Goal: Task Accomplishment & Management: Manage account settings

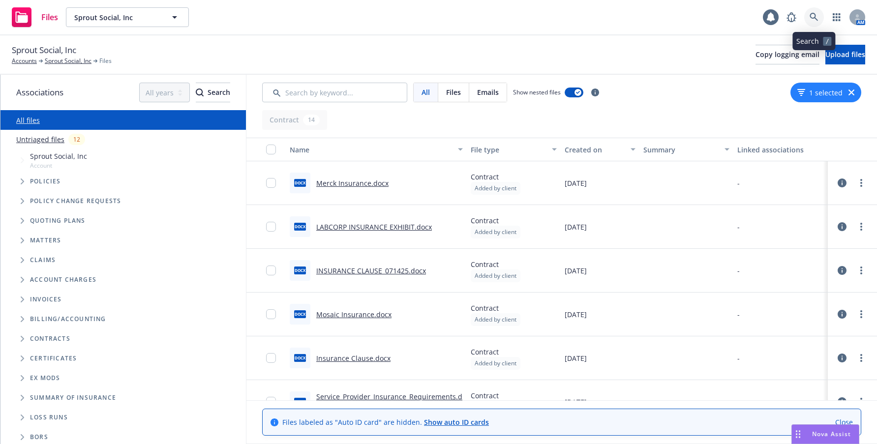
click at [813, 15] on icon at bounding box center [814, 17] width 9 height 9
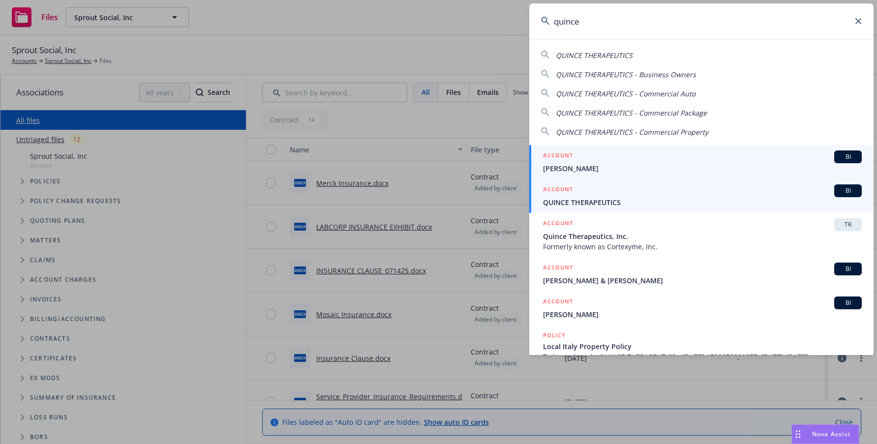
type input "quince"
click at [610, 206] on span "QUINCE THERAPEUTICS" at bounding box center [702, 202] width 319 height 10
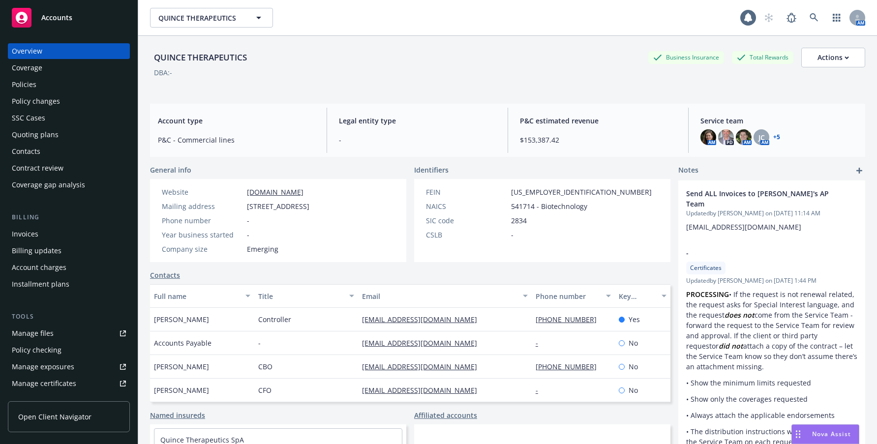
click at [23, 235] on div "Invoices" at bounding box center [25, 234] width 27 height 16
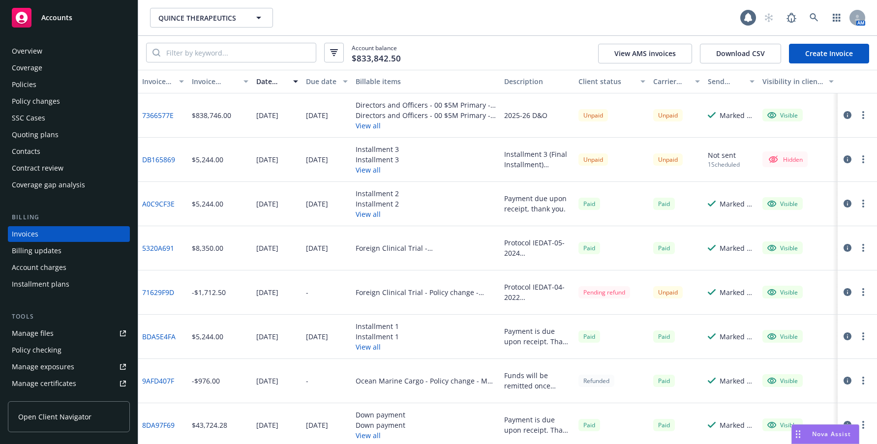
click at [46, 334] on div "Manage files" at bounding box center [33, 334] width 42 height 16
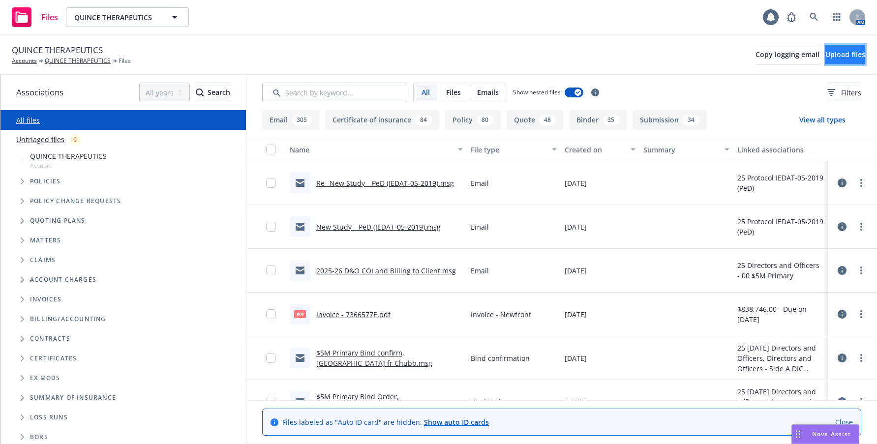
click at [840, 52] on span "Upload files" at bounding box center [846, 54] width 40 height 9
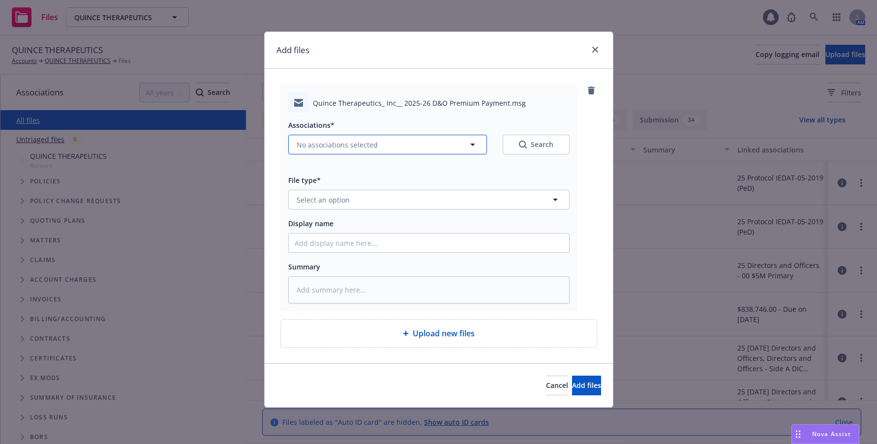
click at [352, 143] on span "No associations selected" at bounding box center [337, 145] width 81 height 10
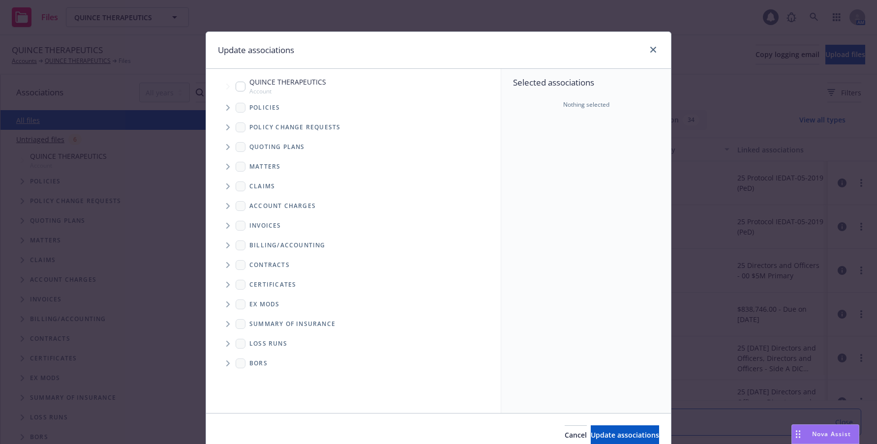
click at [226, 108] on icon "Tree Example" at bounding box center [228, 108] width 4 height 6
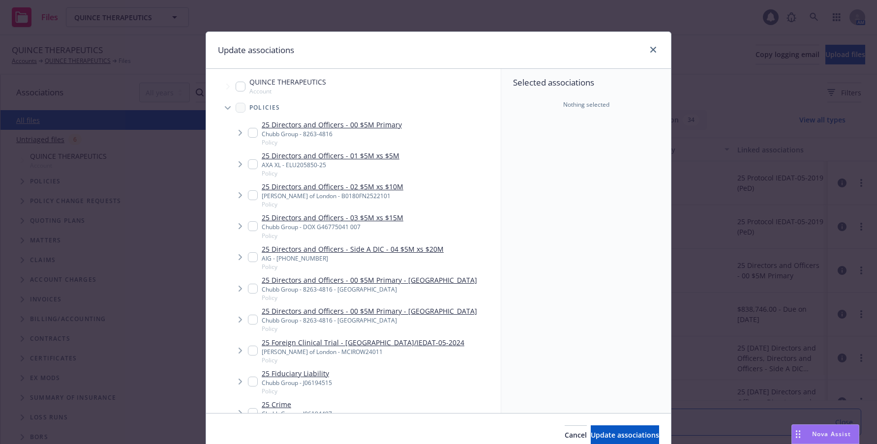
type textarea "x"
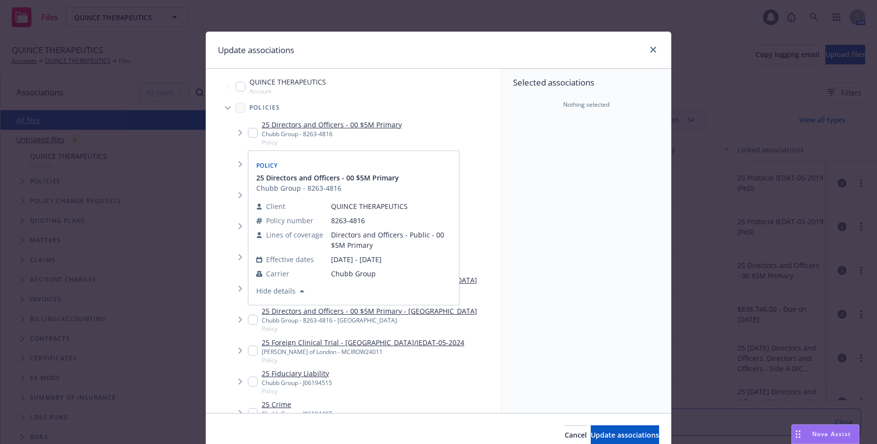
click at [248, 132] on input "Tree Example" at bounding box center [253, 133] width 10 height 10
checkbox input "true"
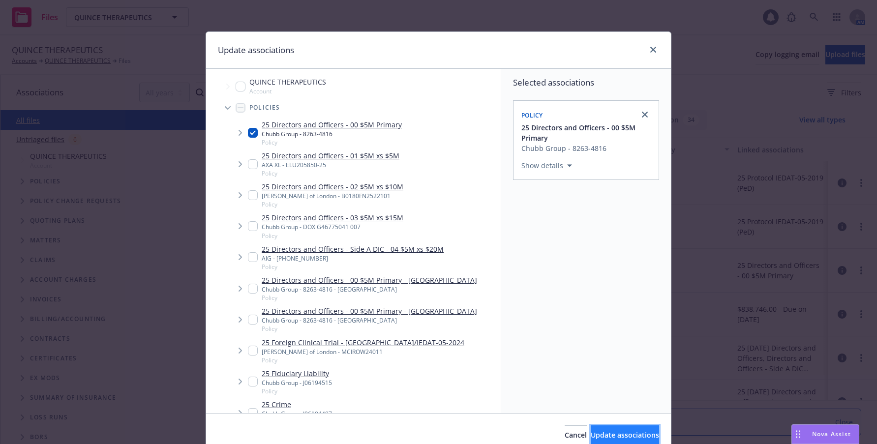
click at [622, 434] on span "Update associations" at bounding box center [625, 435] width 68 height 9
type textarea "x"
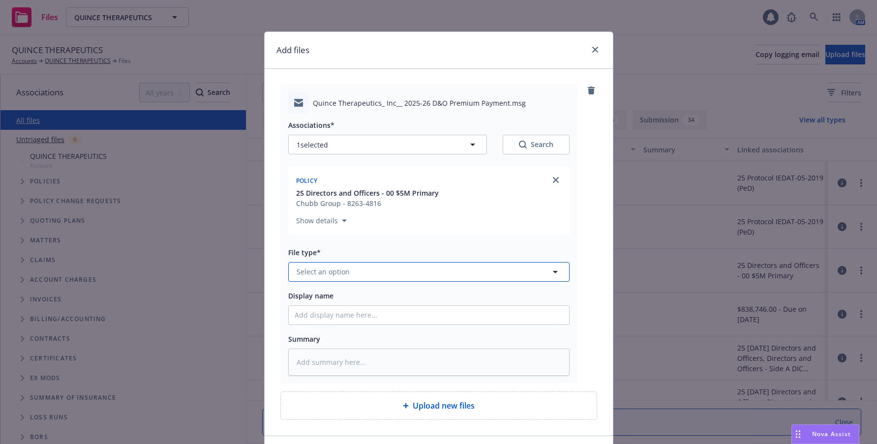
click at [341, 273] on span "Select an option" at bounding box center [323, 272] width 53 height 10
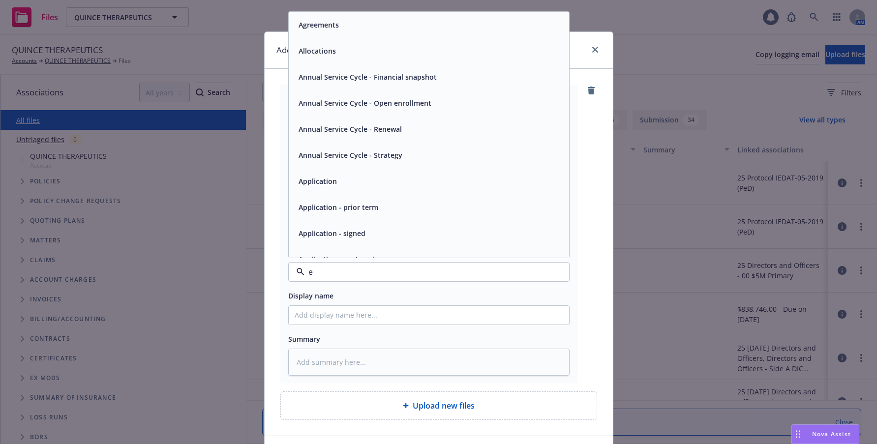
type input "em"
click at [305, 55] on span "Email" at bounding box center [308, 51] width 18 height 10
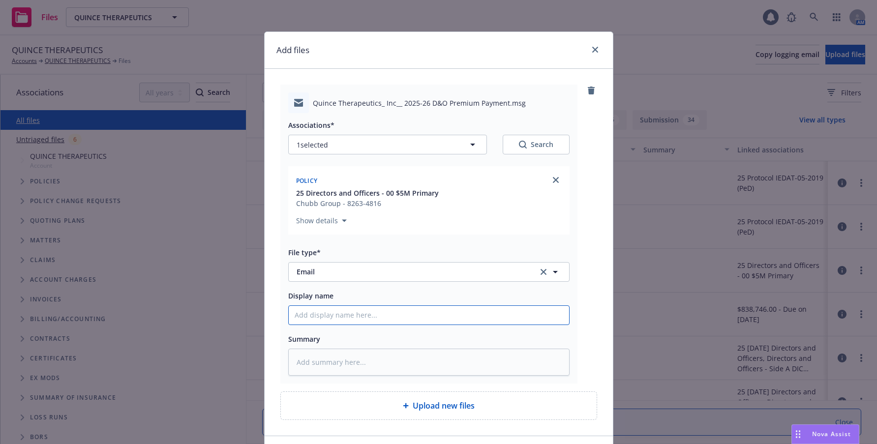
click at [371, 318] on input "Display name" at bounding box center [429, 315] width 281 height 19
type textarea "x"
type input "2"
type textarea "x"
type input "20"
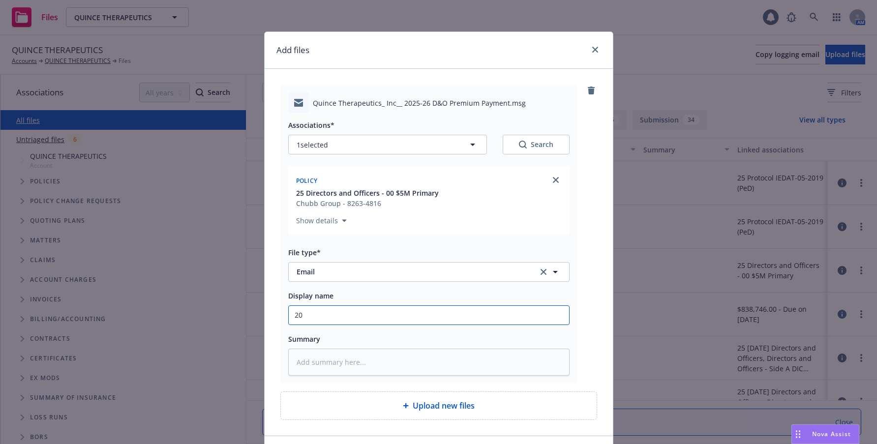
type textarea "x"
type input "202"
type textarea "x"
type input "2025"
type textarea "x"
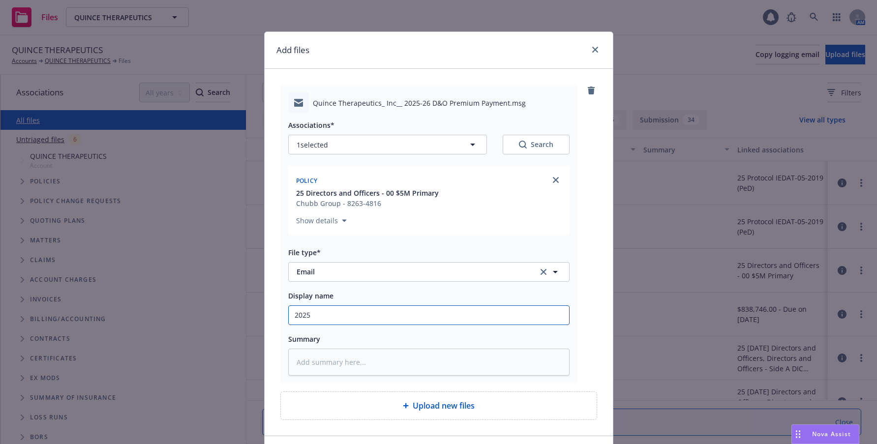
type input "2025-"
type textarea "x"
type input "2025-2"
type textarea "x"
type input "2025-26"
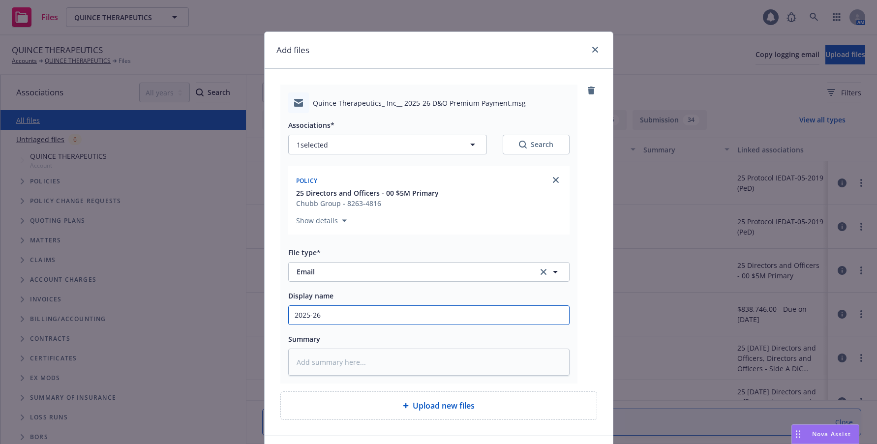
type textarea "x"
type input "2025-26"
type textarea "x"
type input "2025-26 D"
type textarea "x"
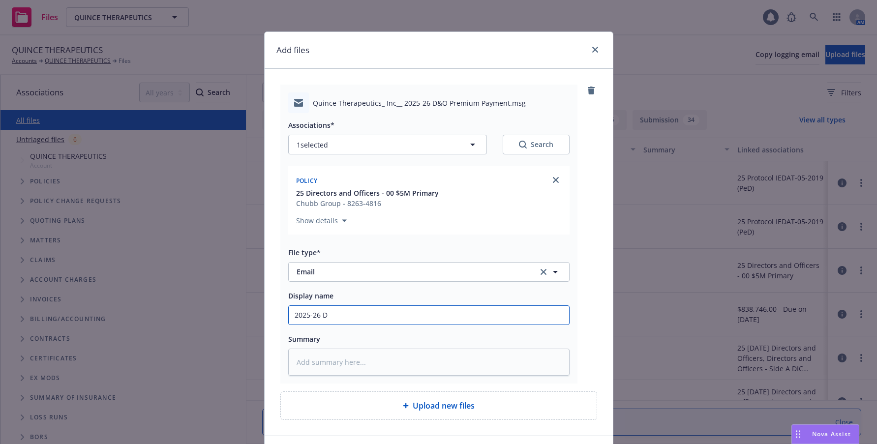
type input "2025-26 D&"
type textarea "x"
type input "2025-26 D&O"
type textarea "x"
type input "2025-26 D&O"
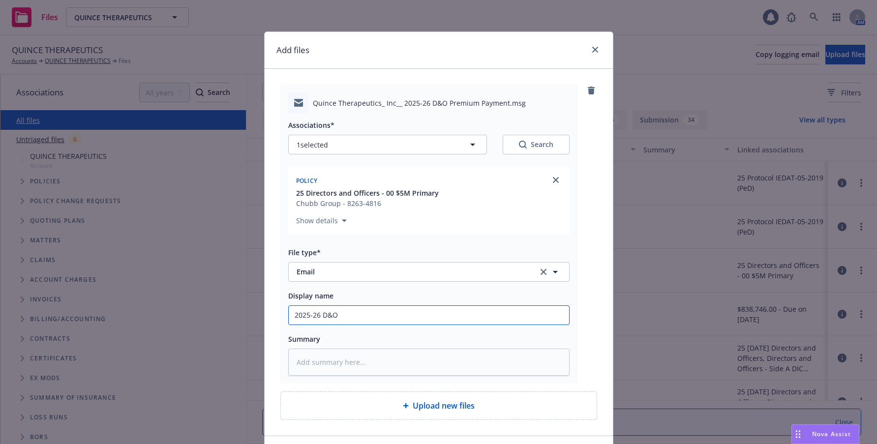
type textarea "x"
type input "2025-26 D&O Pr"
type textarea "x"
type input "2025-26 D&O Pre"
type textarea "x"
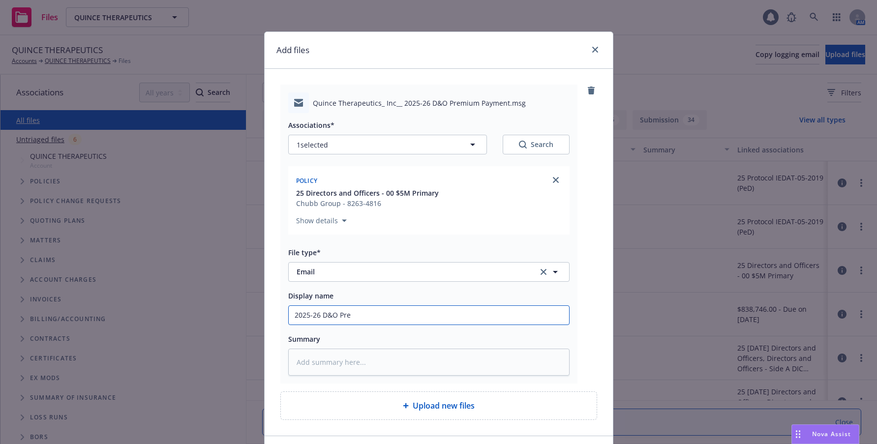
type input "2025-26 D&O Prem"
type textarea "x"
type input "2025-26 D&O Premi"
type textarea "x"
type input "2025-26 D&O Premiu"
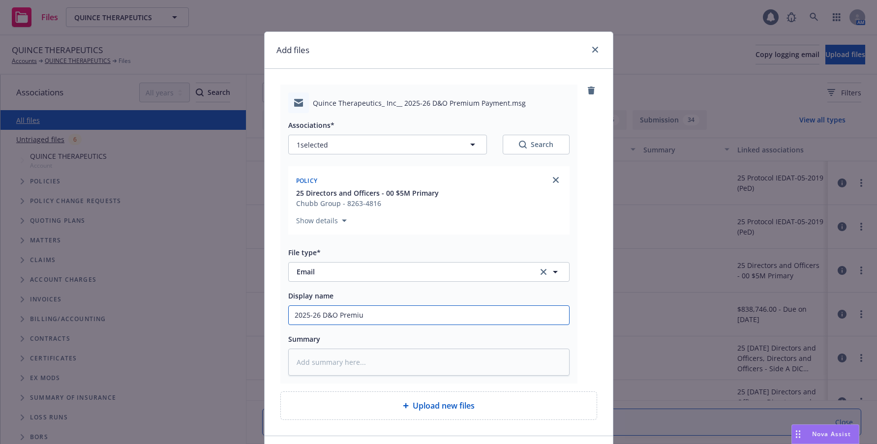
type textarea "x"
type input "2025-26 D&O Premium"
type textarea "x"
type input "2025-26 D&O Premium"
type textarea "x"
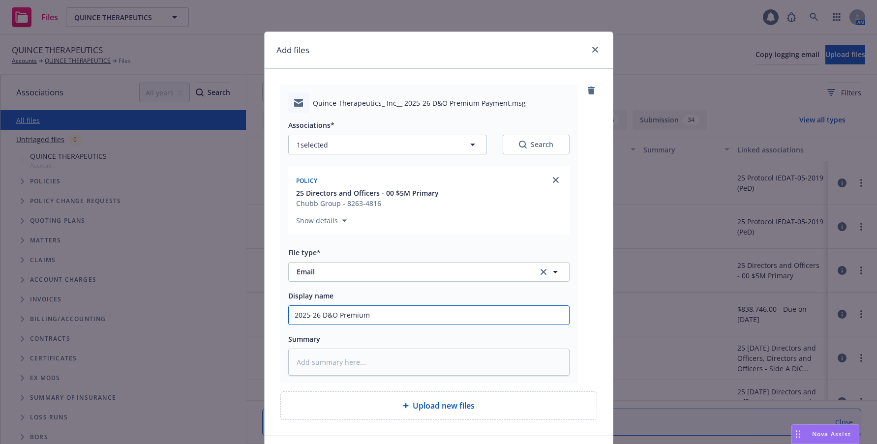
type input "2025-26 D&O Premium F"
type textarea "x"
type input "2025-26 D&O Premium Fo"
type textarea "x"
type input "2025-26 D&O Premium Fol"
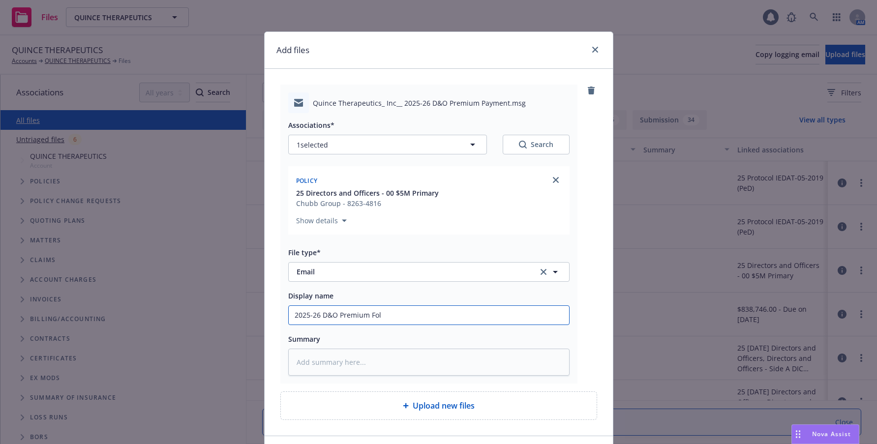
type textarea "x"
type input "2025-26 D&O Premium Foll"
type textarea "x"
type input "2025-26 D&O Premium Follo"
type textarea "x"
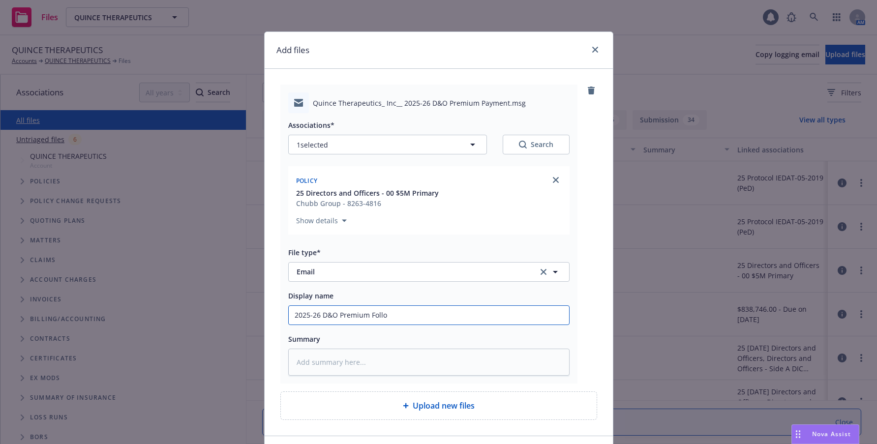
type input "2025-26 D&O Premium Follow"
type textarea "x"
type input "2025-26 D&O Premium Follow"
type textarea "x"
type input "2025-26 D&O Premium Follow u"
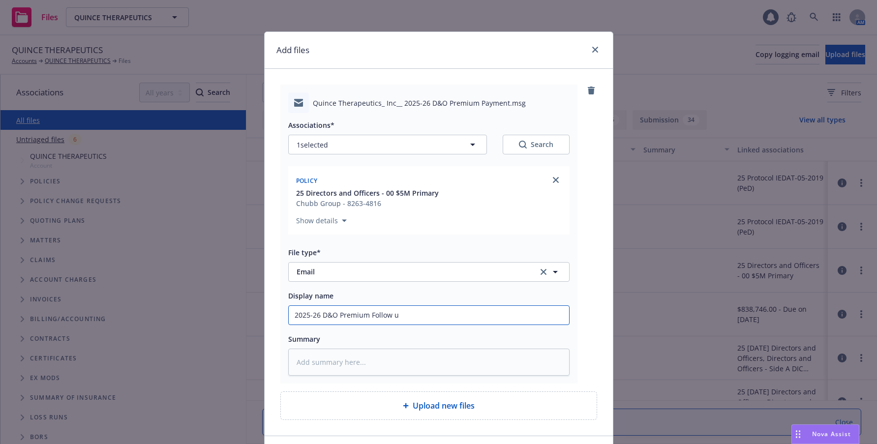
type textarea "x"
type input "2025-26 D&O Premium Follow up"
type textarea "x"
type input "2025-26 D&O Premium Follow up"
type textarea "x"
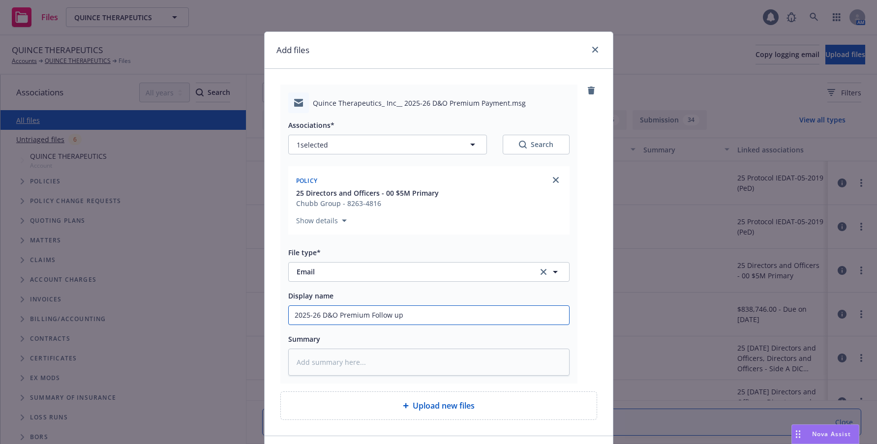
type input "2025-26 D&O Premium Follow up t"
type textarea "x"
type input "2025-26 D&O Premium Follow up to"
type textarea "x"
type input "2025-26 D&O Premium Follow up to"
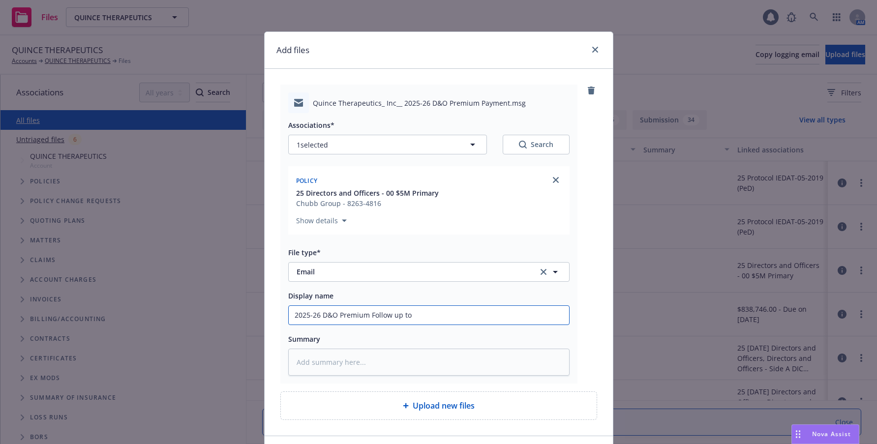
type textarea "x"
type input "2025-26 D&O Premium Follow up to c"
type textarea "x"
type input "2025-26 D&O Premium Follow up to cl"
type textarea "x"
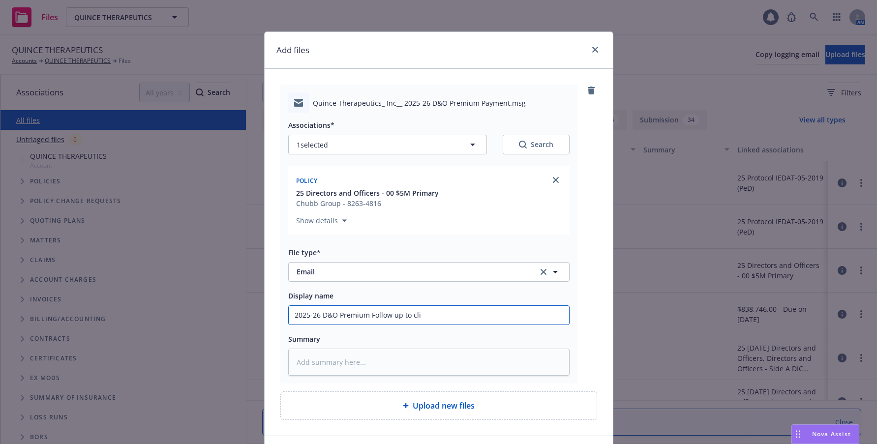
type input "2025-26 D&O Premium Follow up to clie"
type textarea "x"
type input "2025-26 D&O Premium Follow up to clien"
type textarea "x"
type input "2025-26 D&O Premium Follow up to client"
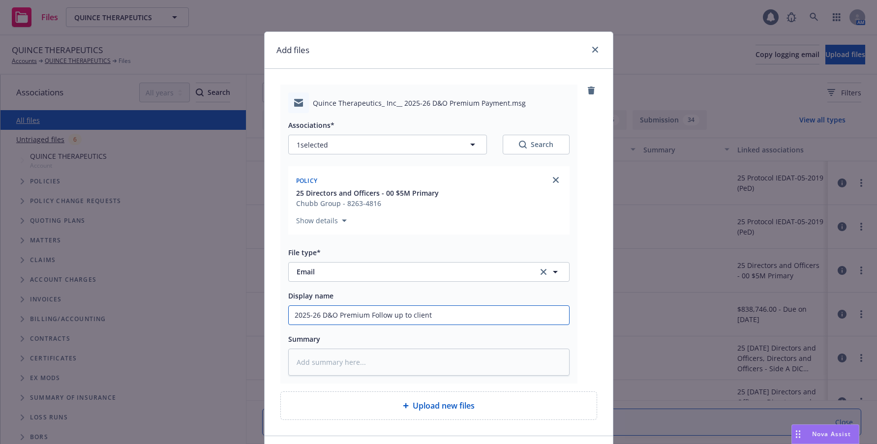
type textarea "x"
type input "2025-26 D&O Premium Follow up to lient"
type textarea "x"
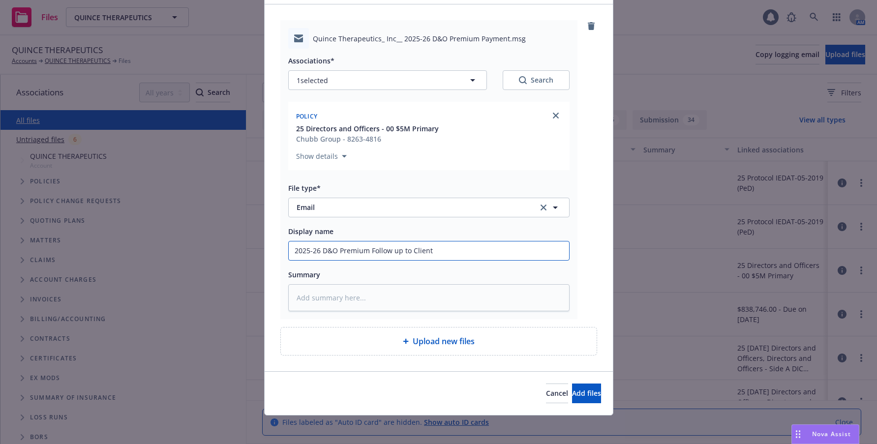
scroll to position [67, 0]
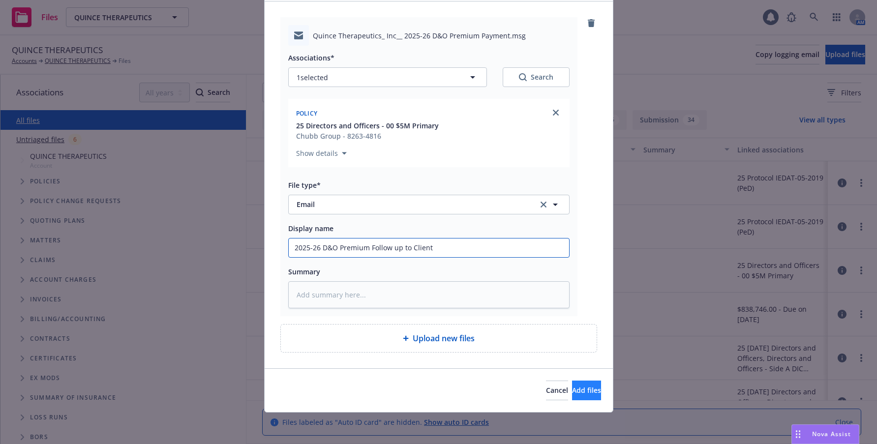
type input "2025-26 D&O Premium Follow up to Client"
click at [572, 393] on span "Add files" at bounding box center [586, 390] width 29 height 9
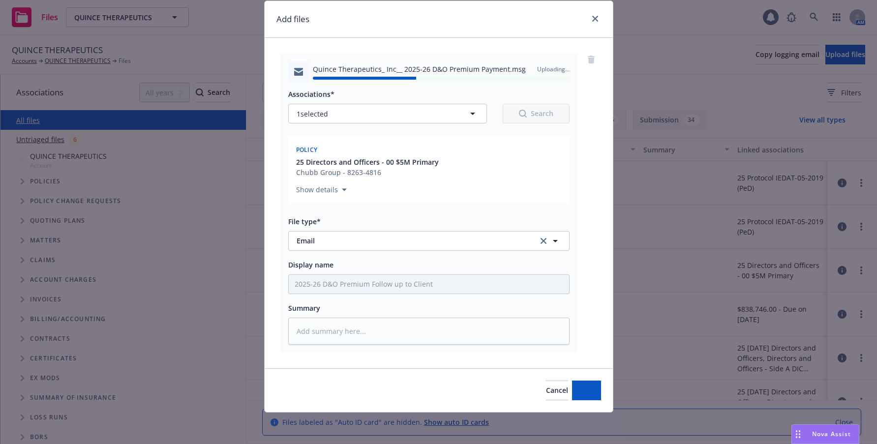
type textarea "x"
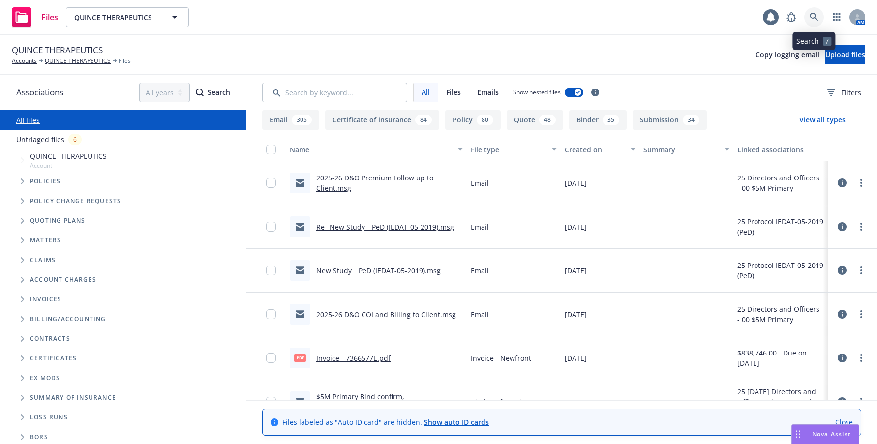
click at [812, 18] on icon at bounding box center [814, 17] width 8 height 8
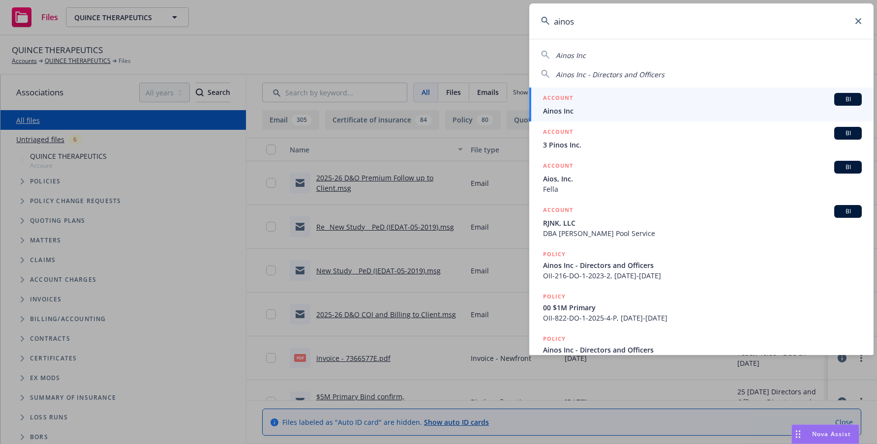
type input "ainos"
click at [561, 111] on span "Ainos Inc" at bounding box center [702, 111] width 319 height 10
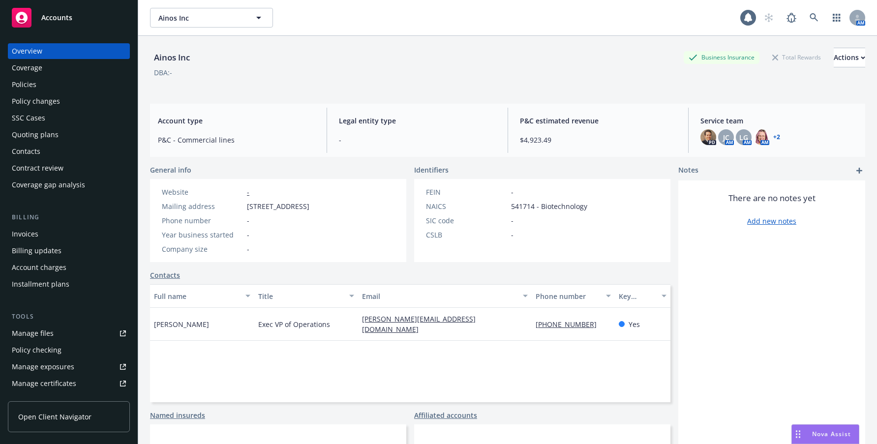
click at [34, 234] on div "Invoices" at bounding box center [25, 234] width 27 height 16
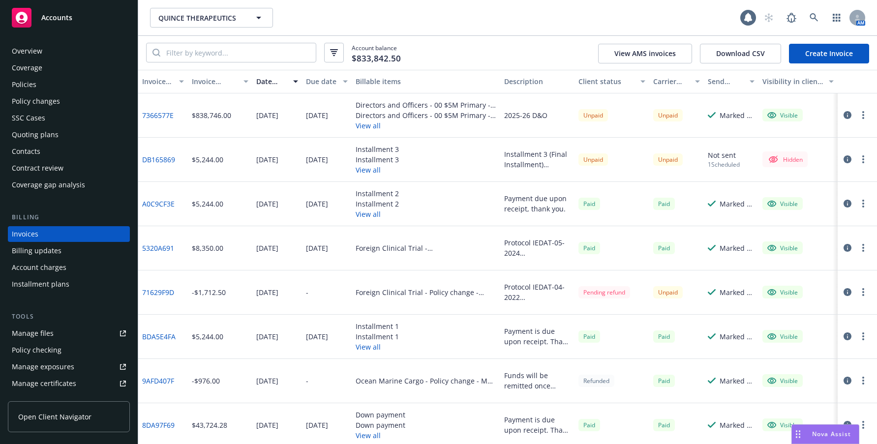
click at [49, 134] on div "Quoting plans" at bounding box center [35, 135] width 47 height 16
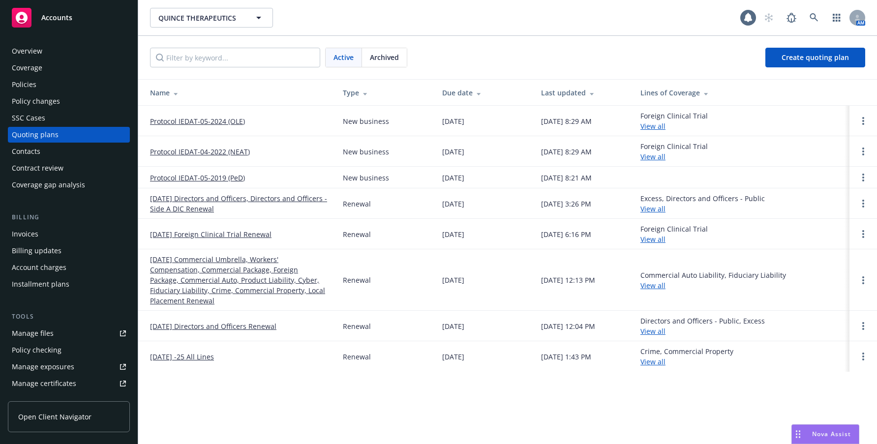
click at [189, 201] on link "[DATE] Directors and Officers, Directors and Officers - Side A DIC Renewal" at bounding box center [238, 203] width 177 height 21
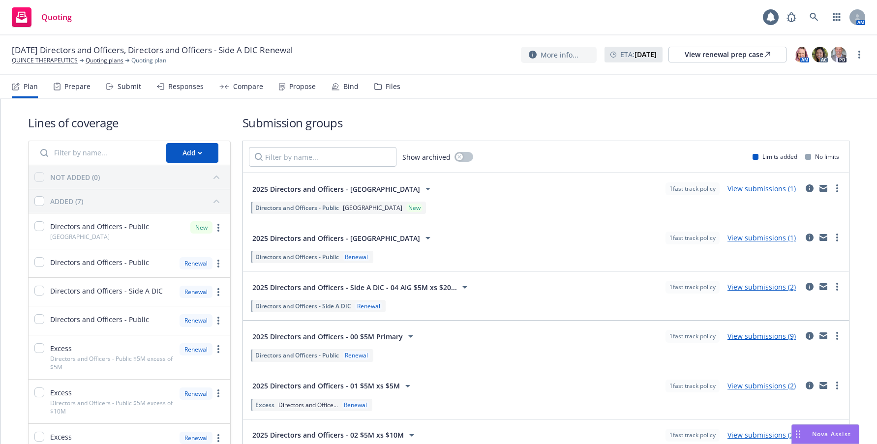
click at [295, 89] on div "Propose" at bounding box center [302, 87] width 27 height 8
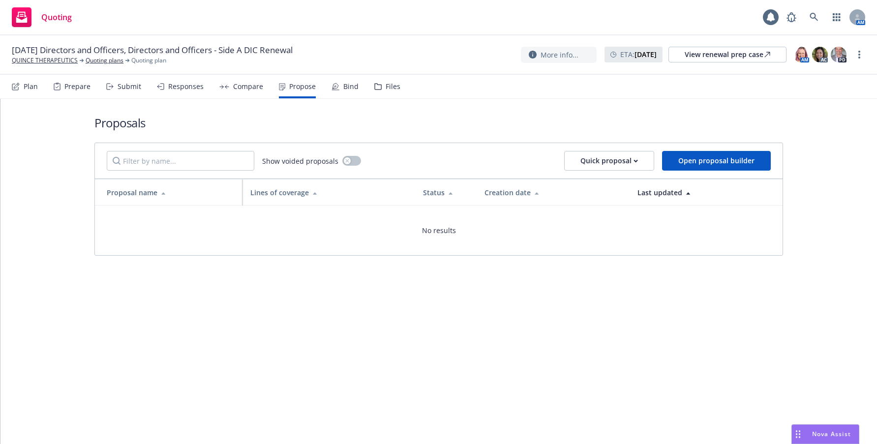
click at [250, 86] on div "Compare" at bounding box center [248, 87] width 30 height 8
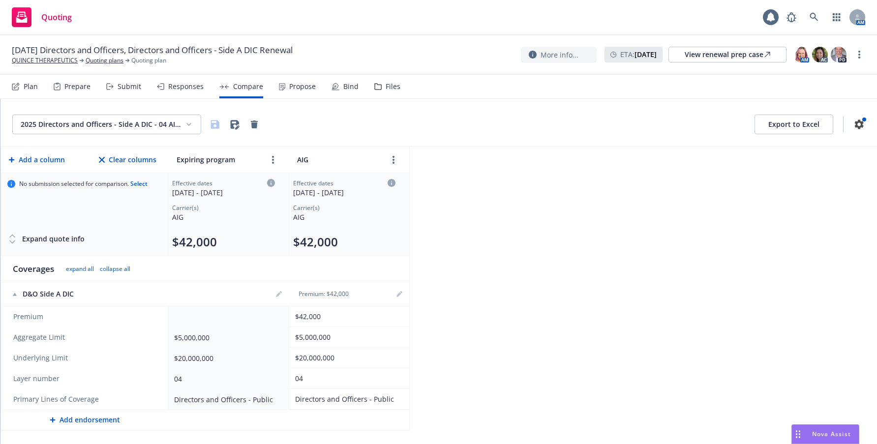
click at [181, 87] on div "Responses" at bounding box center [185, 87] width 35 height 8
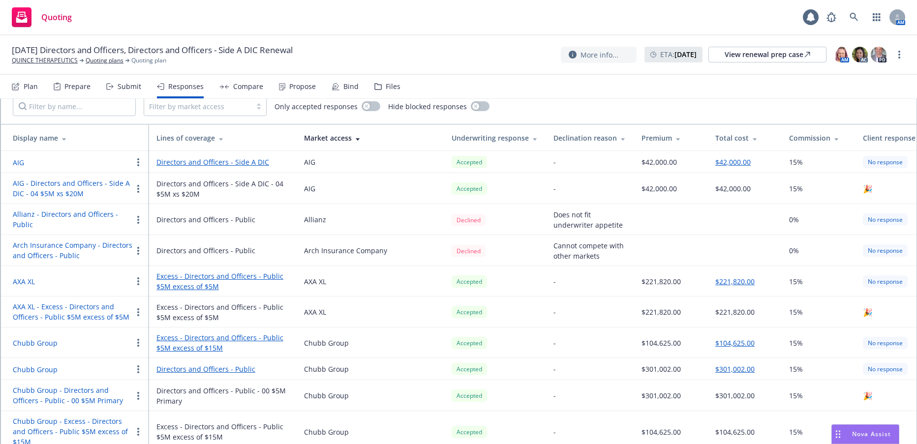
scroll to position [33, 0]
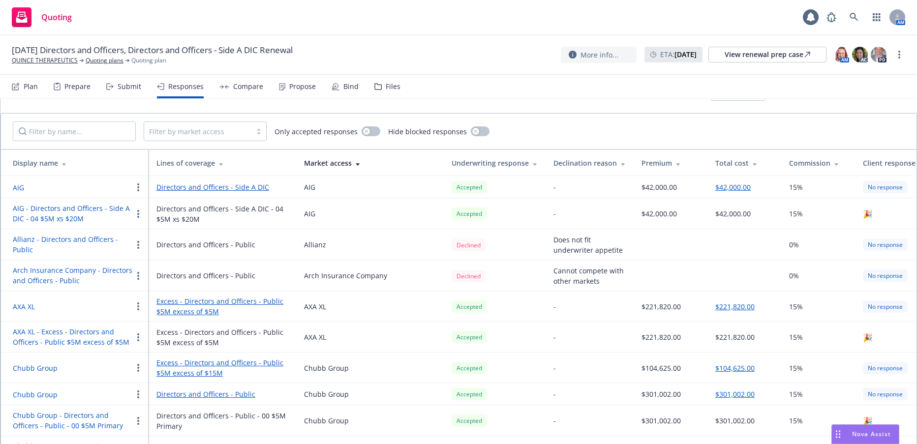
click at [70, 272] on button "Arch Insurance Company - Directors and Officers - Public" at bounding box center [73, 275] width 120 height 21
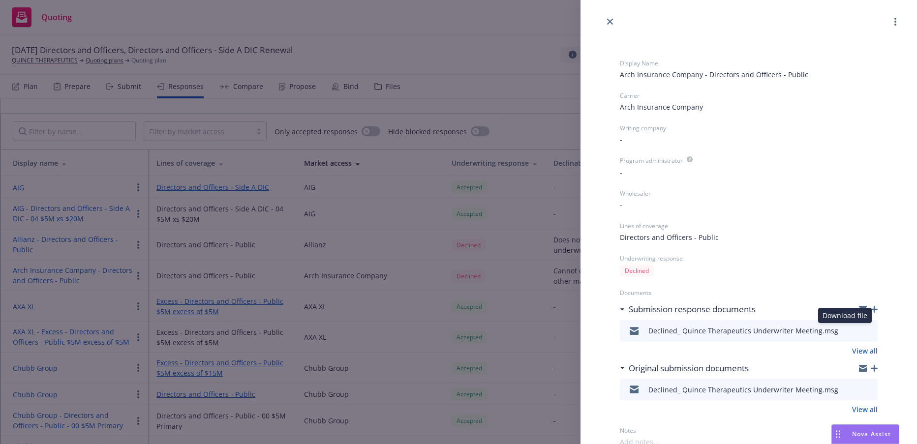
click at [848, 332] on icon "download file" at bounding box center [852, 330] width 8 height 8
click at [609, 21] on icon "close" at bounding box center [610, 22] width 6 height 6
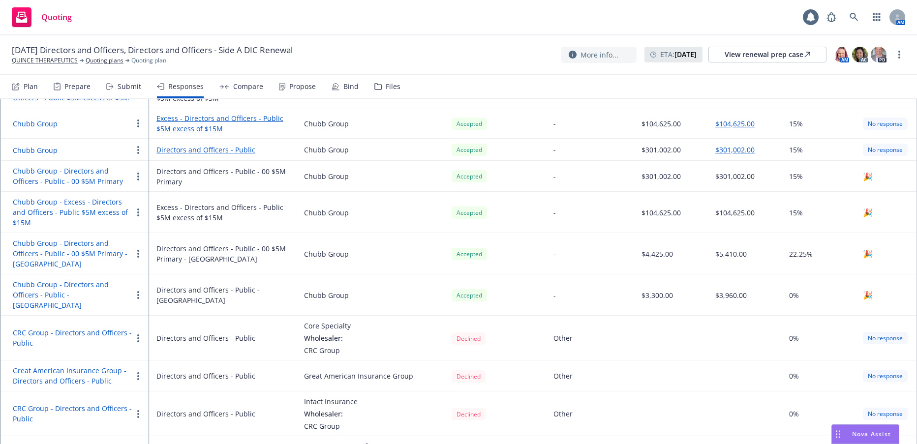
scroll to position [295, 0]
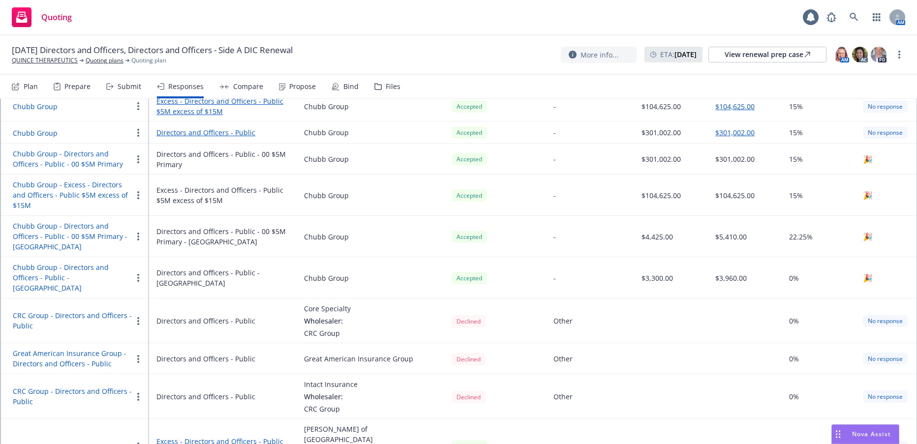
click at [85, 348] on button "Great American Insurance Group - Directors and Officers - Public" at bounding box center [73, 358] width 120 height 21
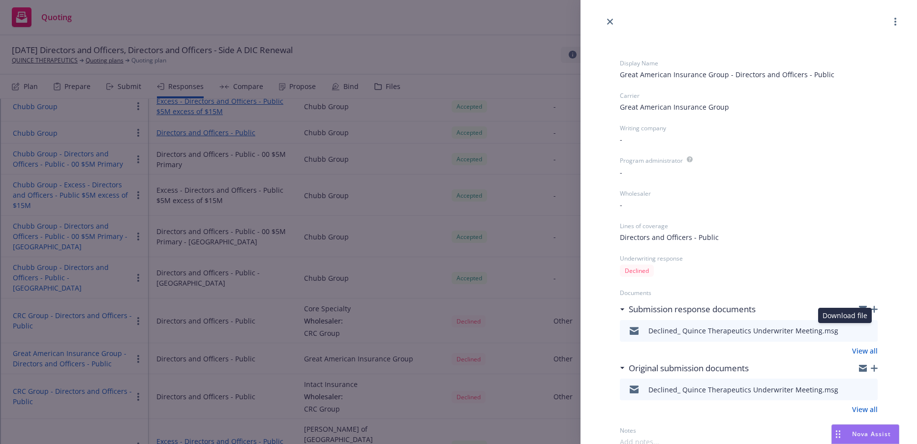
click at [849, 331] on icon "download file" at bounding box center [852, 329] width 6 height 6
click at [609, 22] on icon "close" at bounding box center [610, 22] width 6 height 6
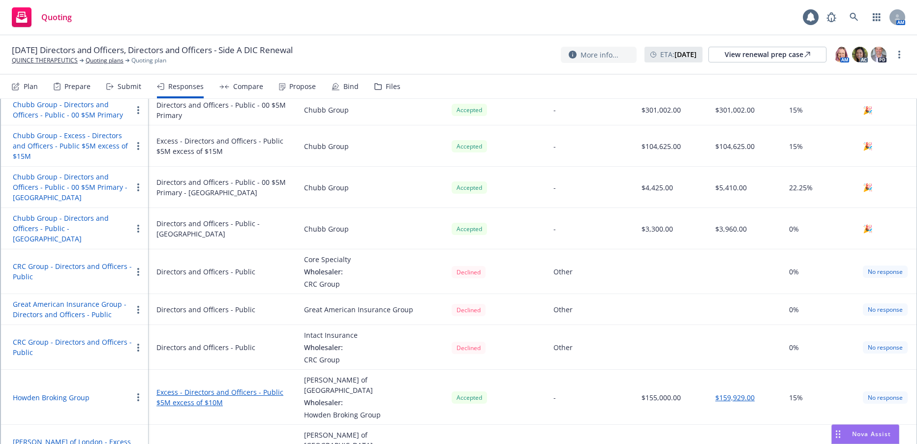
scroll to position [378, 0]
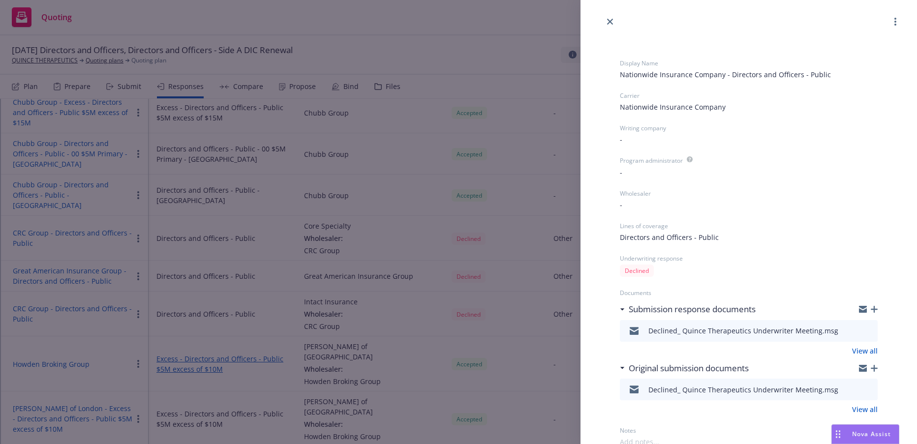
click at [848, 333] on icon "download file" at bounding box center [852, 330] width 8 height 8
click at [848, 390] on icon "download file" at bounding box center [852, 389] width 8 height 8
click at [607, 22] on icon "close" at bounding box center [610, 22] width 6 height 6
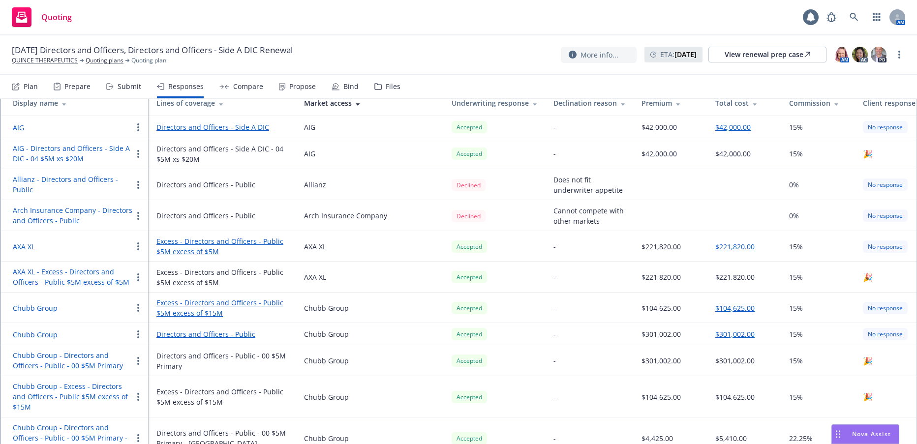
scroll to position [83, 0]
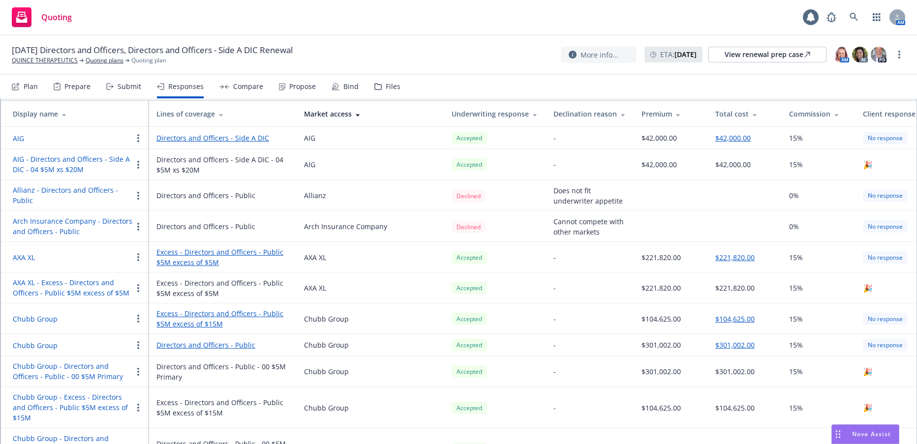
click at [90, 192] on button "Allianz - Directors and Officers - Public" at bounding box center [73, 195] width 120 height 21
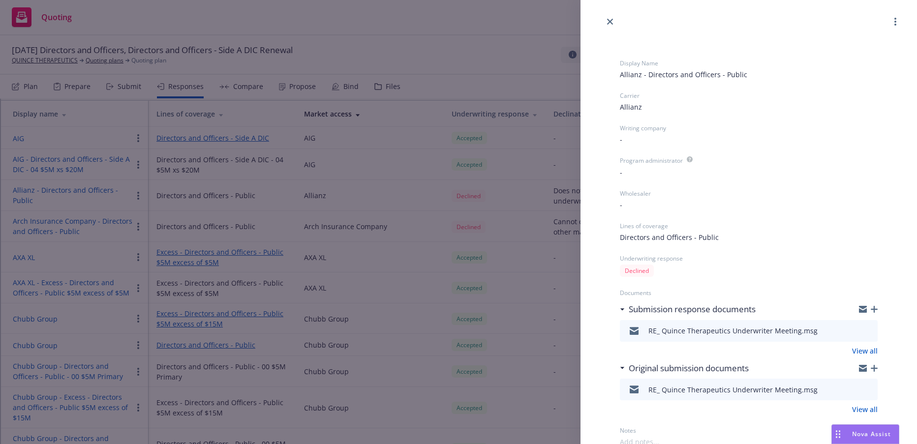
click at [849, 331] on icon "download file" at bounding box center [852, 329] width 6 height 6
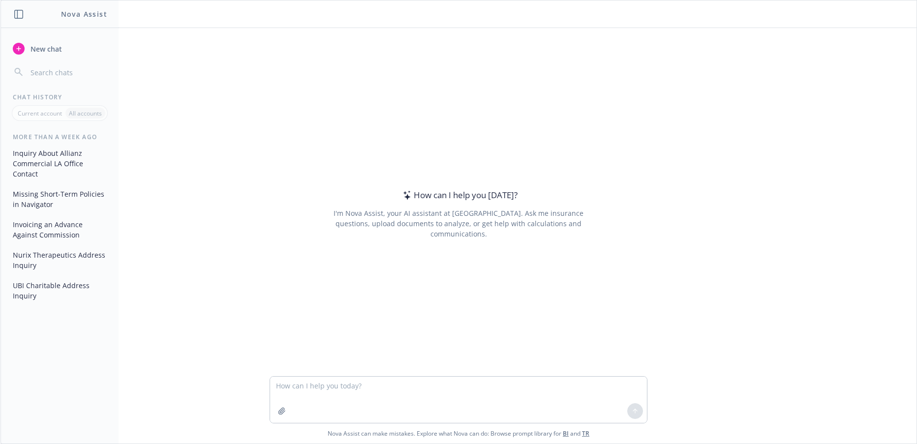
drag, startPoint x: 69, startPoint y: 0, endPoint x: 244, endPoint y: 94, distance: 198.8
drag, startPoint x: 11, startPoint y: 0, endPoint x: 317, endPoint y: 74, distance: 315.0
click at [317, 74] on div "How can I help you today? I'm Nova Assist, your AI assistant at Newfront. Ask m…" at bounding box center [458, 202] width 916 height 348
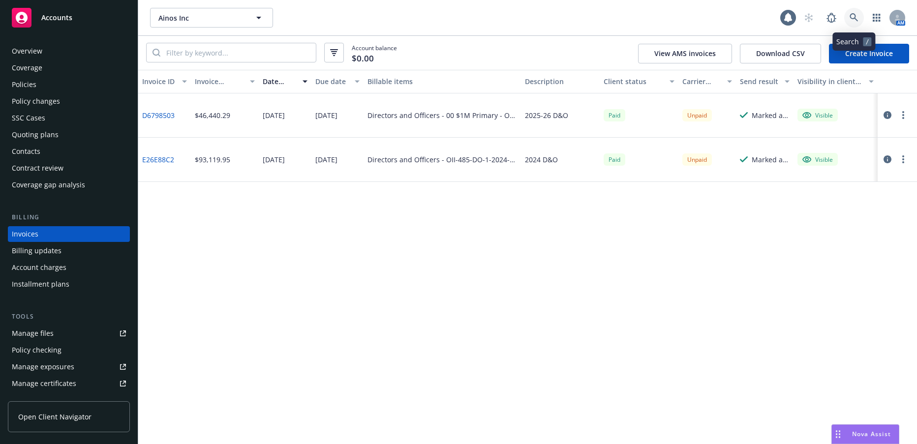
click at [852, 16] on icon at bounding box center [854, 17] width 9 height 9
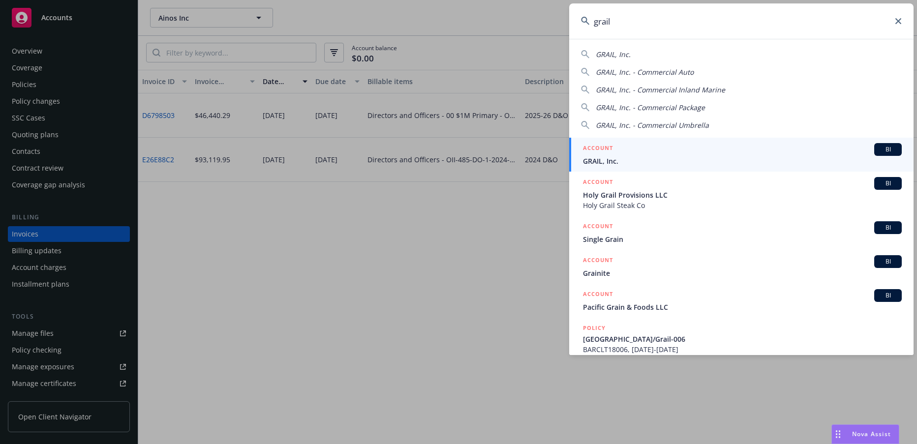
type input "grail"
click at [613, 164] on span "GRAIL, Inc." at bounding box center [742, 161] width 319 height 10
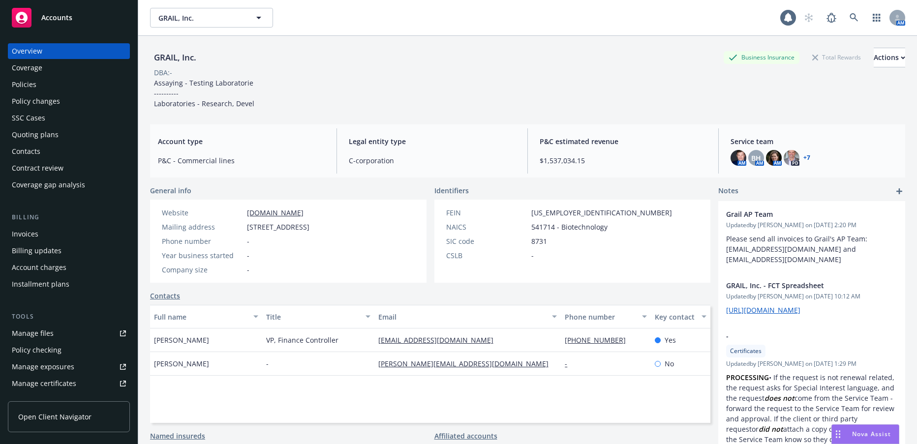
click at [31, 87] on div "Policies" at bounding box center [24, 85] width 25 height 16
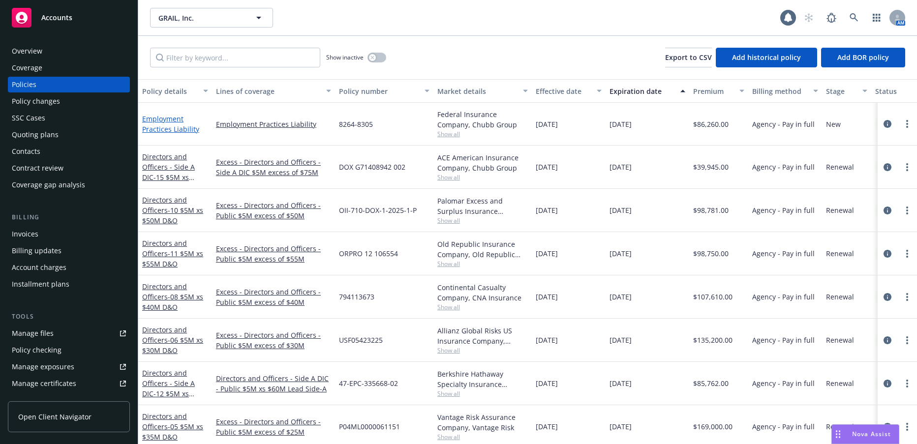
click at [188, 129] on link "Employment Practices Liability" at bounding box center [170, 124] width 57 height 20
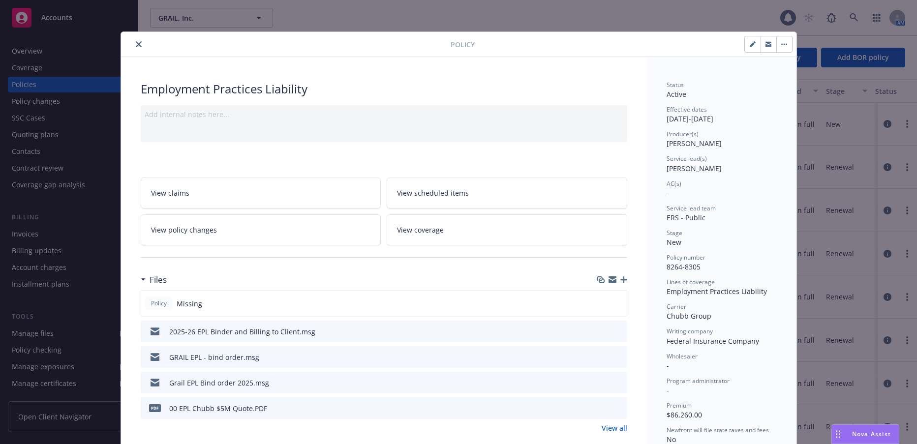
click at [199, 231] on span "View policy changes" at bounding box center [184, 230] width 66 height 10
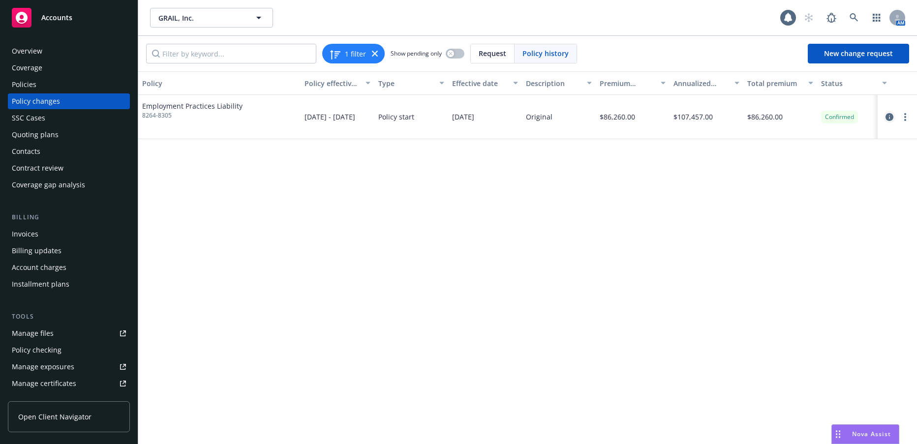
click at [889, 118] on icon "circleInformation" at bounding box center [890, 117] width 8 height 8
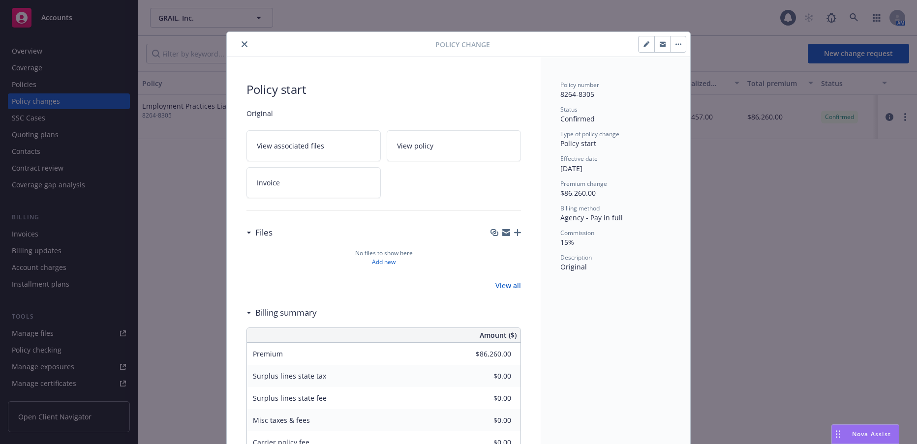
click at [644, 44] on icon "button" at bounding box center [646, 44] width 5 height 5
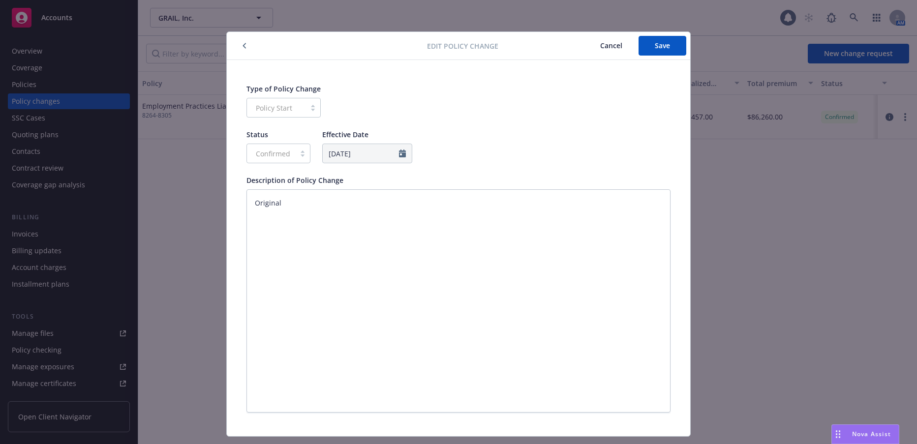
click at [243, 46] on icon "button" at bounding box center [245, 46] width 4 height 6
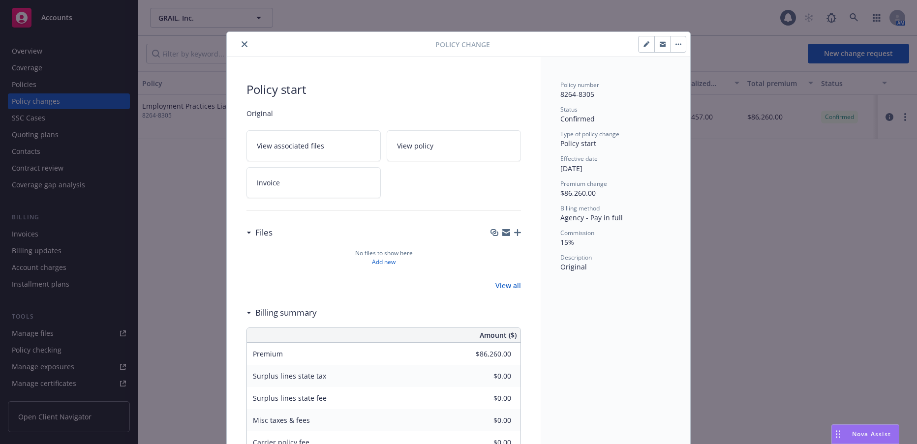
click at [242, 46] on icon "close" at bounding box center [245, 44] width 6 height 6
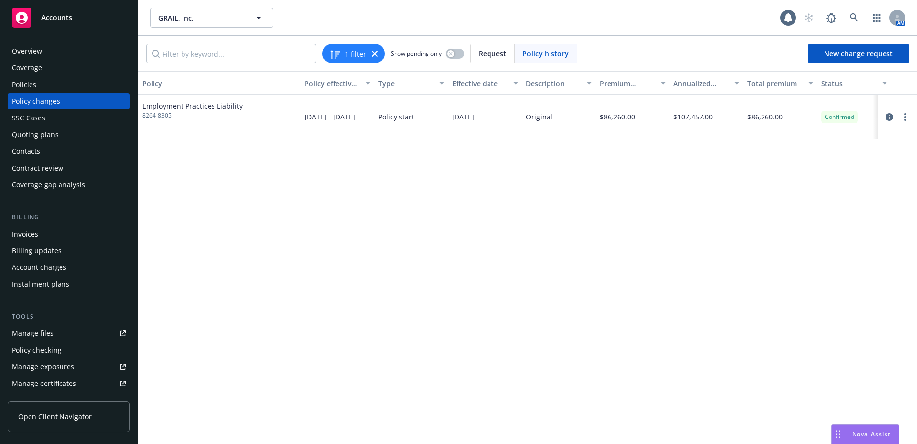
click at [234, 108] on span "Employment Practices Liability" at bounding box center [192, 106] width 100 height 10
click at [209, 103] on span "Employment Practices Liability" at bounding box center [192, 106] width 100 height 10
click at [904, 118] on icon "more" at bounding box center [905, 117] width 2 height 8
click at [780, 178] on link "Edit policy change" at bounding box center [826, 177] width 169 height 20
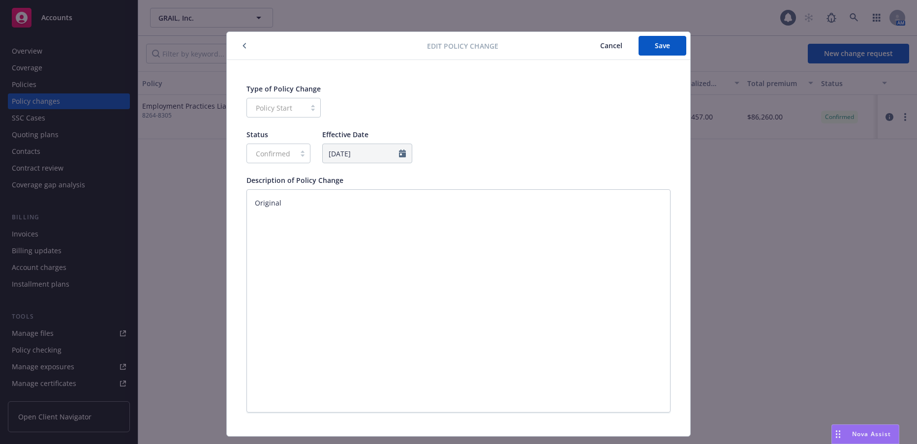
type textarea "x"
click at [243, 44] on icon "button" at bounding box center [245, 46] width 4 height 6
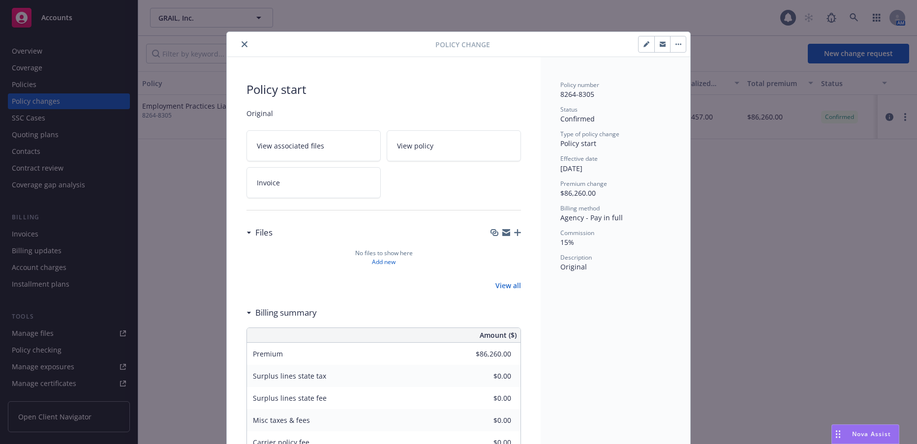
click at [243, 43] on icon "close" at bounding box center [245, 44] width 6 height 6
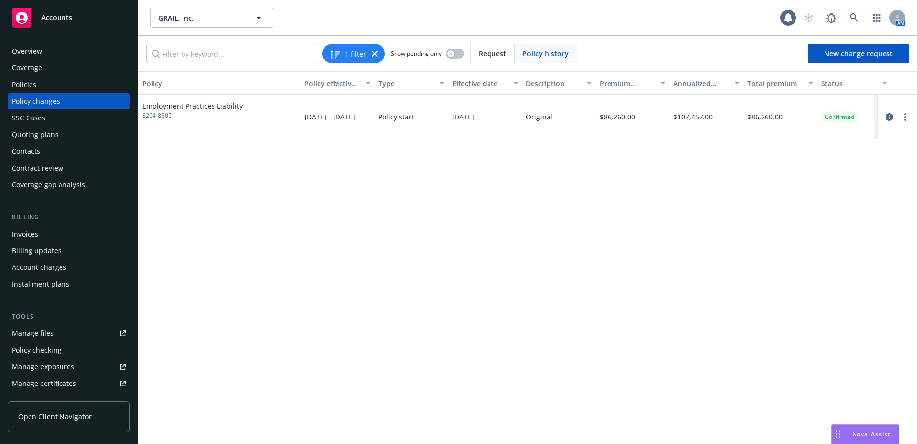
click at [167, 107] on span "Employment Practices Liability" at bounding box center [192, 106] width 100 height 10
click at [36, 84] on div "Policies" at bounding box center [69, 85] width 114 height 16
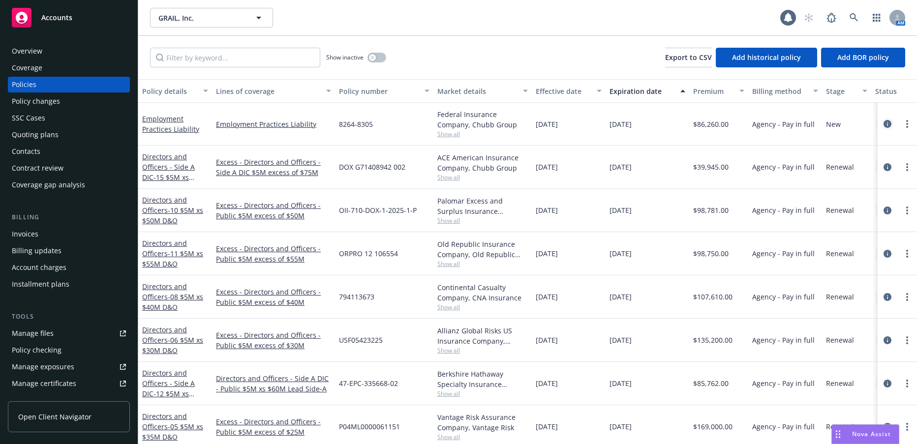
click at [884, 125] on icon "circleInformation" at bounding box center [888, 124] width 8 height 8
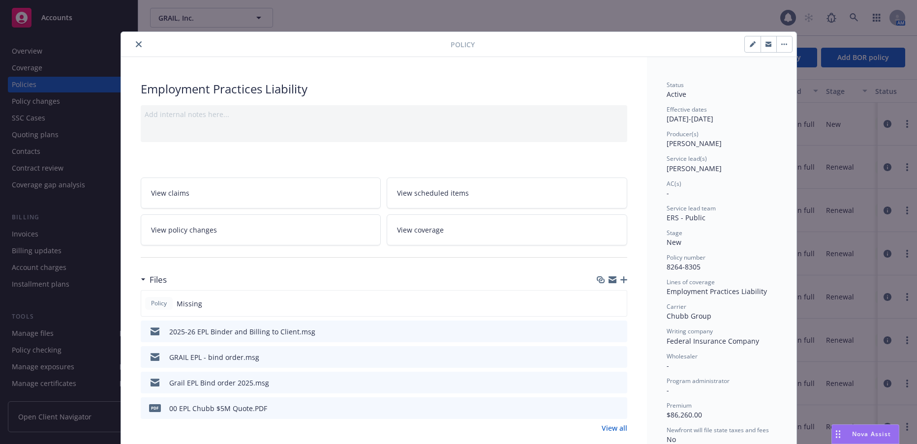
scroll to position [30, 0]
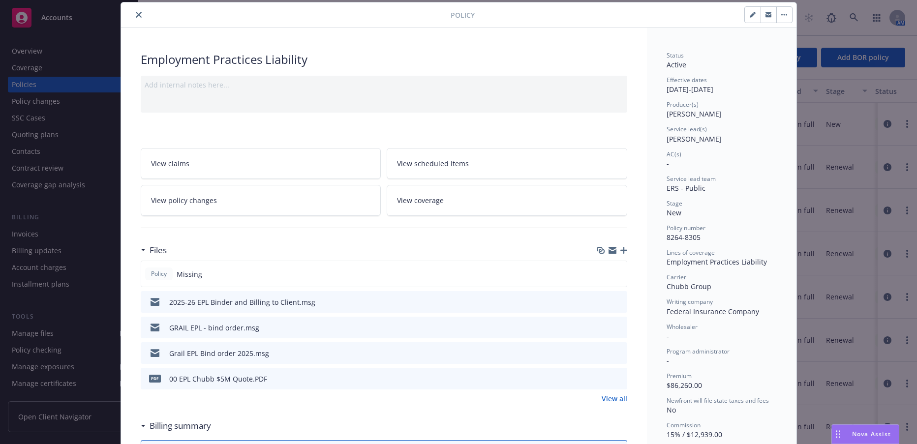
click at [750, 15] on icon "button" at bounding box center [752, 15] width 5 height 5
select select "NEW"
select select "other"
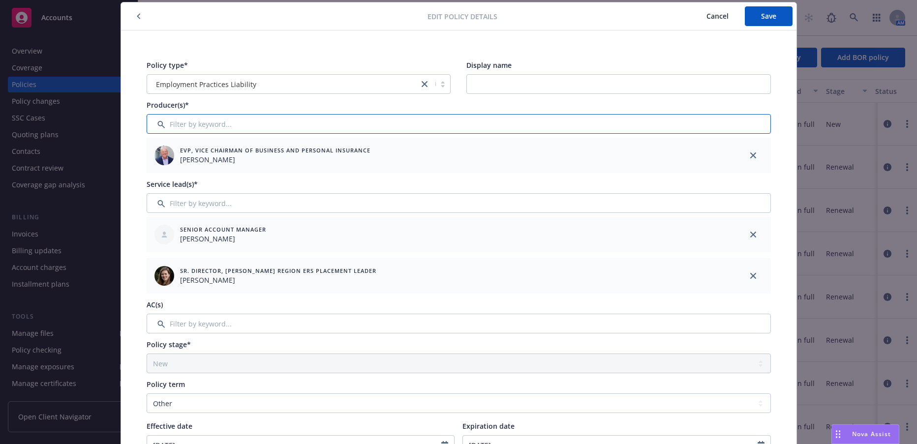
click at [234, 126] on input "Filter by keyword..." at bounding box center [459, 124] width 624 height 20
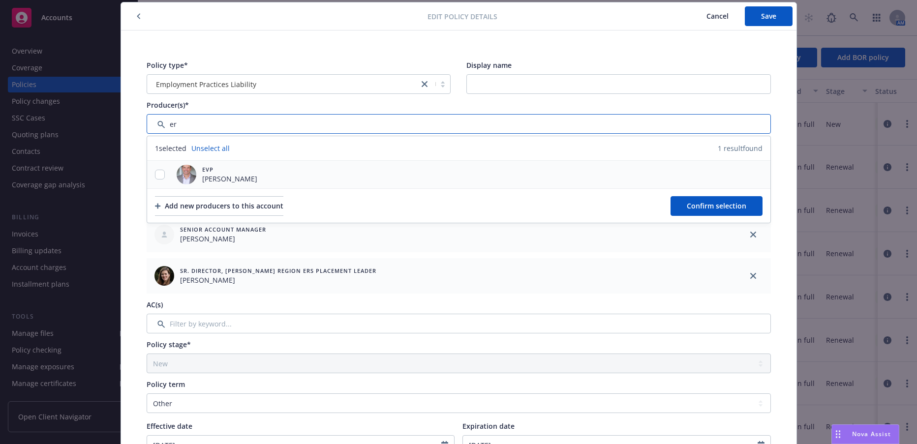
type input "er"
click at [155, 175] on input "checkbox" at bounding box center [160, 175] width 10 height 10
checkbox input "true"
click at [697, 208] on span "Confirm selection" at bounding box center [717, 205] width 60 height 9
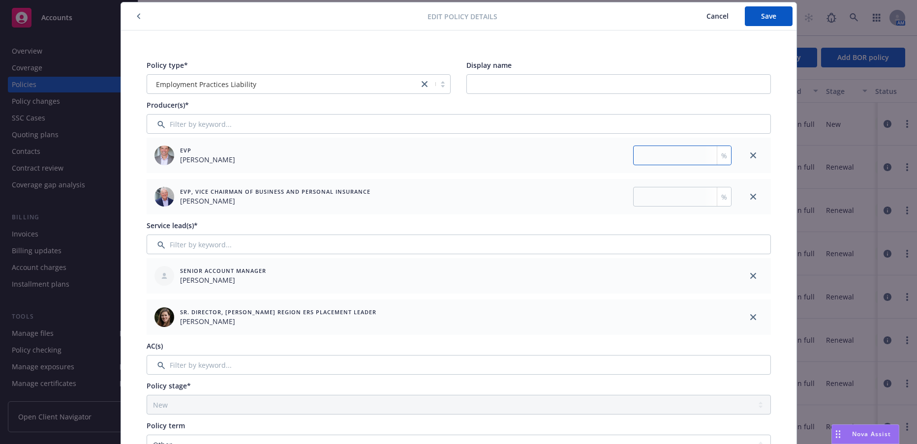
click at [689, 154] on input "number" at bounding box center [682, 156] width 98 height 20
type input "50"
click at [672, 191] on input "number" at bounding box center [682, 197] width 98 height 20
type input "50"
click at [570, 204] on div "50 %" at bounding box center [587, 197] width 288 height 20
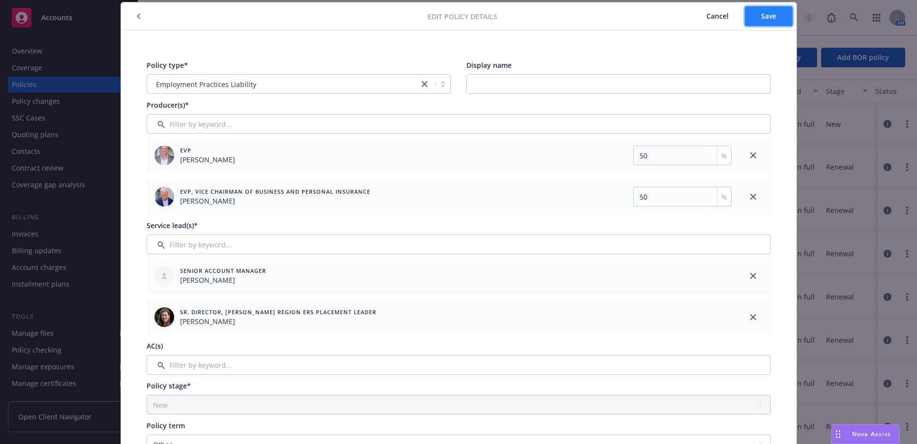
click at [766, 16] on span "Save" at bounding box center [768, 15] width 15 height 9
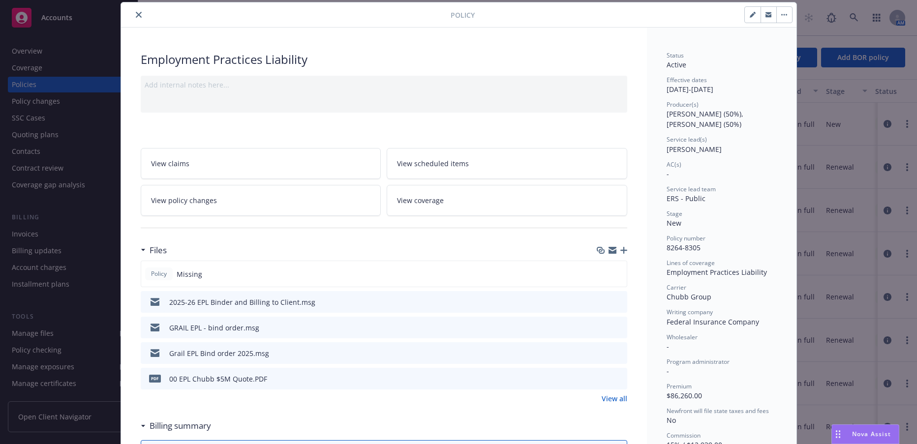
click at [136, 13] on icon "close" at bounding box center [139, 15] width 6 height 6
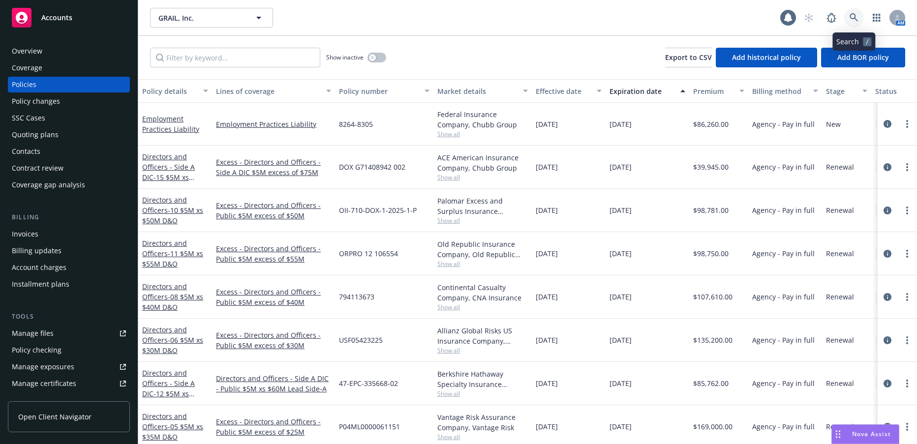
click at [856, 18] on icon at bounding box center [854, 17] width 9 height 9
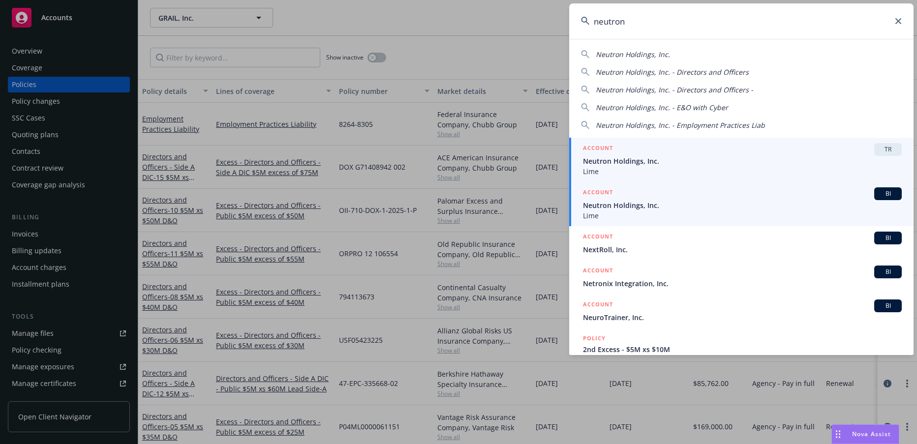
type input "neutron"
click at [635, 206] on span "Neutron Holdings, Inc." at bounding box center [742, 205] width 319 height 10
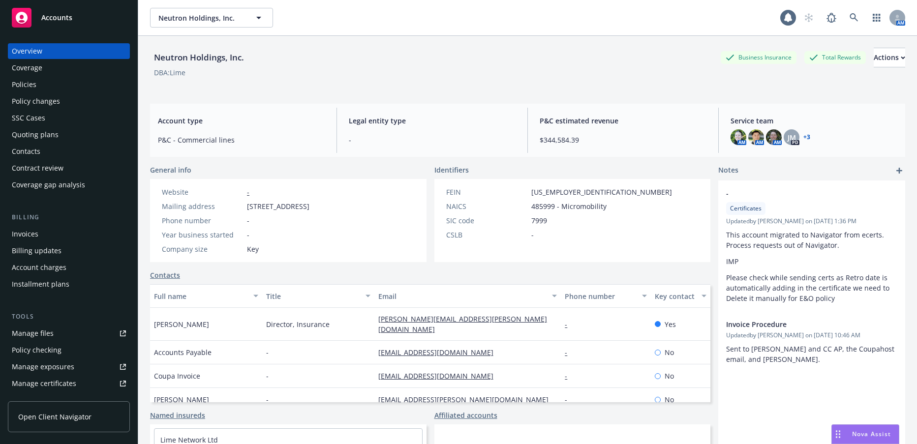
click at [14, 232] on div "Invoices" at bounding box center [25, 234] width 27 height 16
